Goal: Task Accomplishment & Management: Use online tool/utility

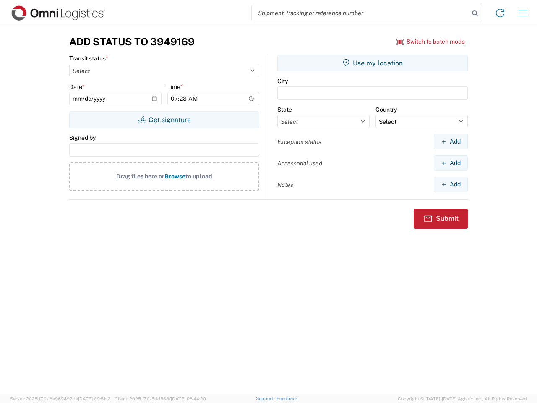
click at [361, 13] on input "search" at bounding box center [360, 13] width 217 height 16
click at [475, 13] on icon at bounding box center [475, 14] width 12 height 12
click at [500, 13] on icon at bounding box center [500, 12] width 13 height 13
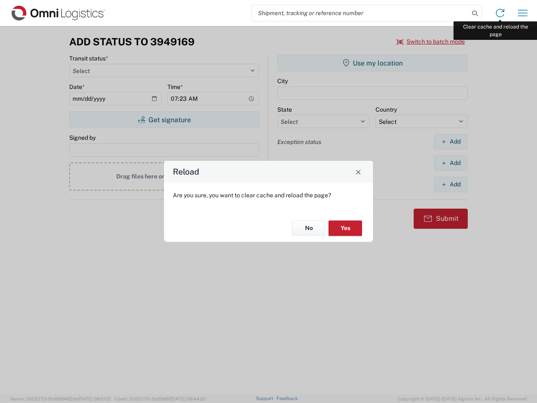
click at [523, 13] on div "Reload Are you sure, you want to clear cache and reload the page? No Yes" at bounding box center [268, 201] width 537 height 403
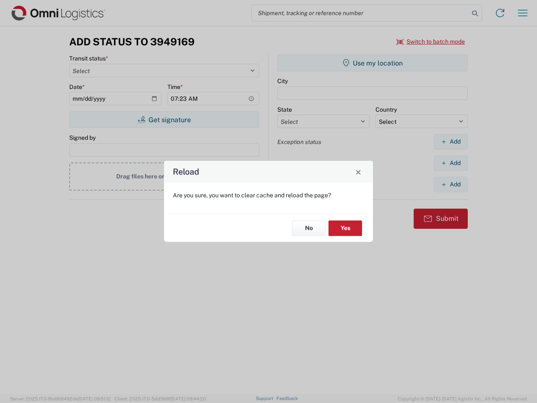
click at [431, 42] on div "Reload Are you sure, you want to clear cache and reload the page? No Yes" at bounding box center [268, 201] width 537 height 403
click at [164, 120] on div "Reload Are you sure, you want to clear cache and reload the page? No Yes" at bounding box center [268, 201] width 537 height 403
click at [373, 63] on div "Reload Are you sure, you want to clear cache and reload the page? No Yes" at bounding box center [268, 201] width 537 height 403
click at [451, 141] on div "Reload Are you sure, you want to clear cache and reload the page? No Yes" at bounding box center [268, 201] width 537 height 403
click at [451, 163] on div "Reload Are you sure, you want to clear cache and reload the page? No Yes" at bounding box center [268, 201] width 537 height 403
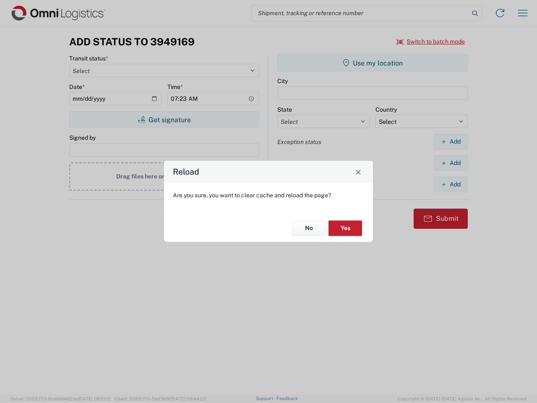
click at [451, 184] on div "Reload Are you sure, you want to clear cache and reload the page? No Yes" at bounding box center [268, 201] width 537 height 403
